Goal: Find specific page/section: Find specific page/section

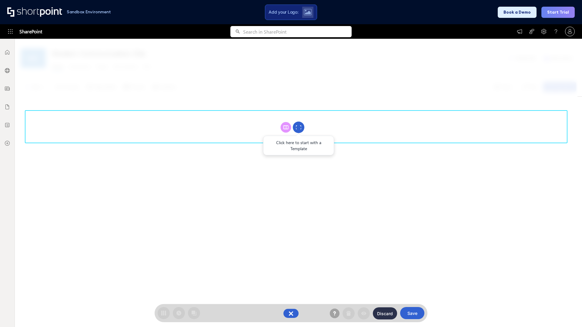
click at [299, 127] on circle at bounding box center [299, 128] width 12 height 12
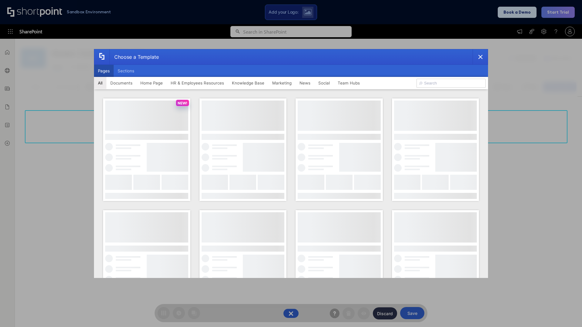
click at [104, 71] on button "Pages" at bounding box center [104, 71] width 20 height 12
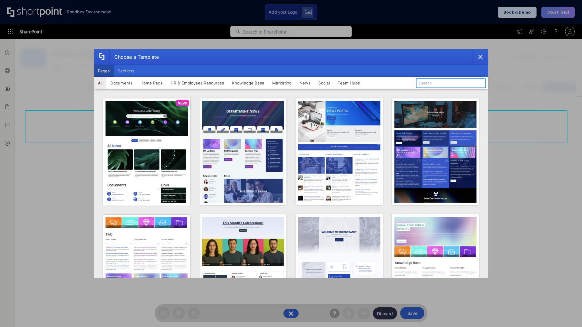
type input "Intranet Layout 5"
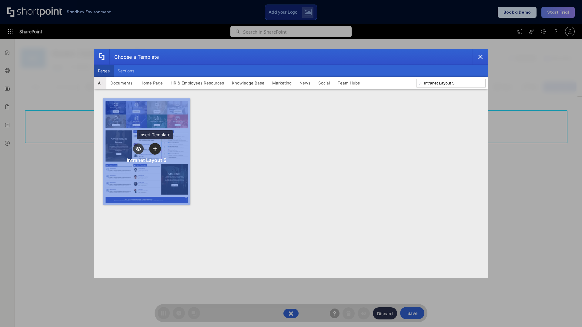
click at [155, 149] on icon "template selector" at bounding box center [155, 149] width 4 height 4
